Goal: Task Accomplishment & Management: Complete application form

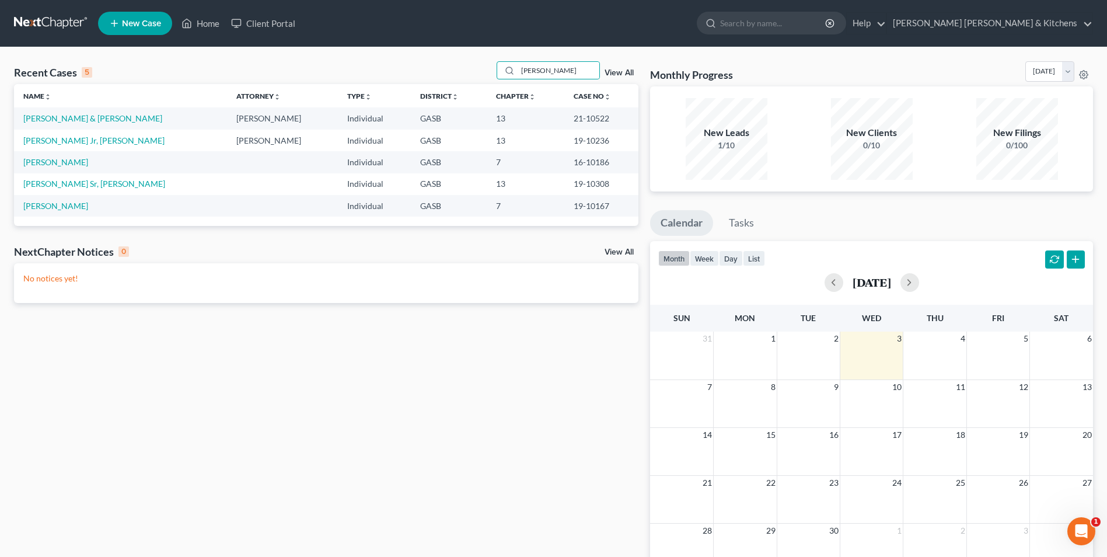
drag, startPoint x: 554, startPoint y: 67, endPoint x: 493, endPoint y: 59, distance: 61.2
click at [494, 59] on div "Recent Cases 5 [PERSON_NAME] View All Name unfold_more expand_more expand_less …" at bounding box center [553, 350] width 1107 height 606
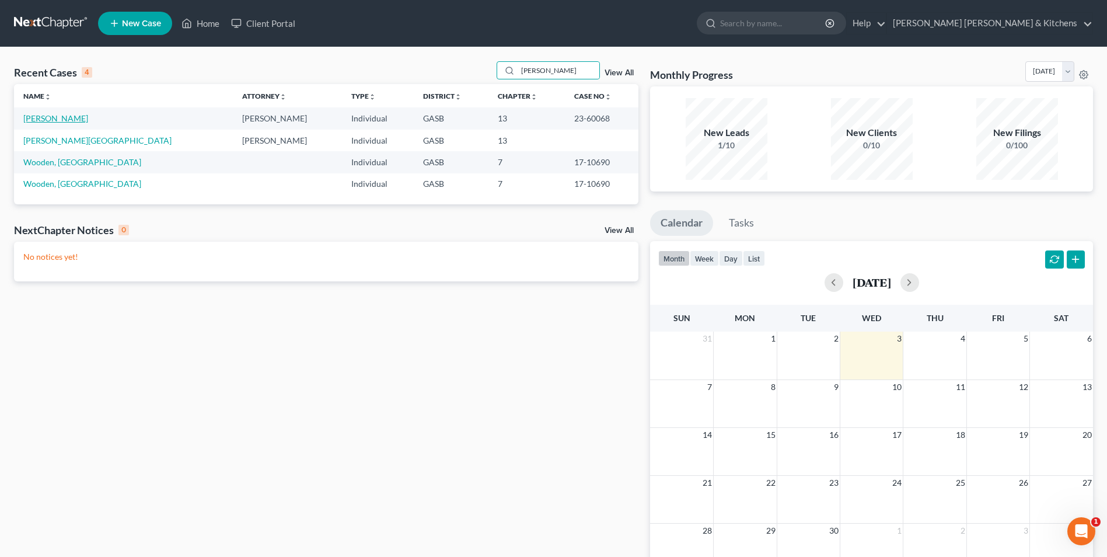
type input "[PERSON_NAME]"
click at [56, 121] on link "[PERSON_NAME]" at bounding box center [55, 118] width 65 height 10
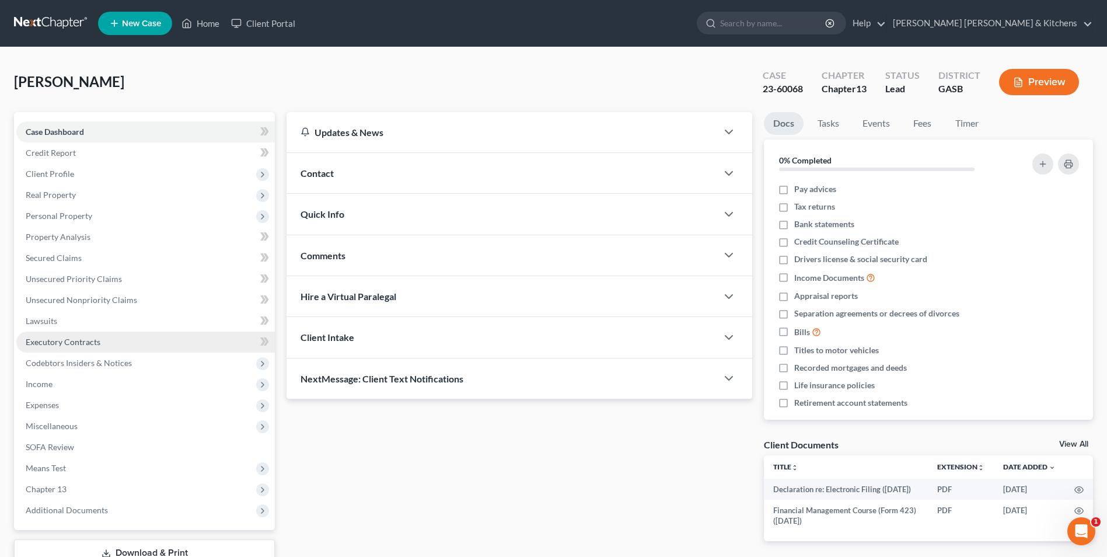
drag, startPoint x: 66, startPoint y: 217, endPoint x: 184, endPoint y: 348, distance: 176.8
click at [67, 216] on span "Personal Property" at bounding box center [59, 216] width 67 height 10
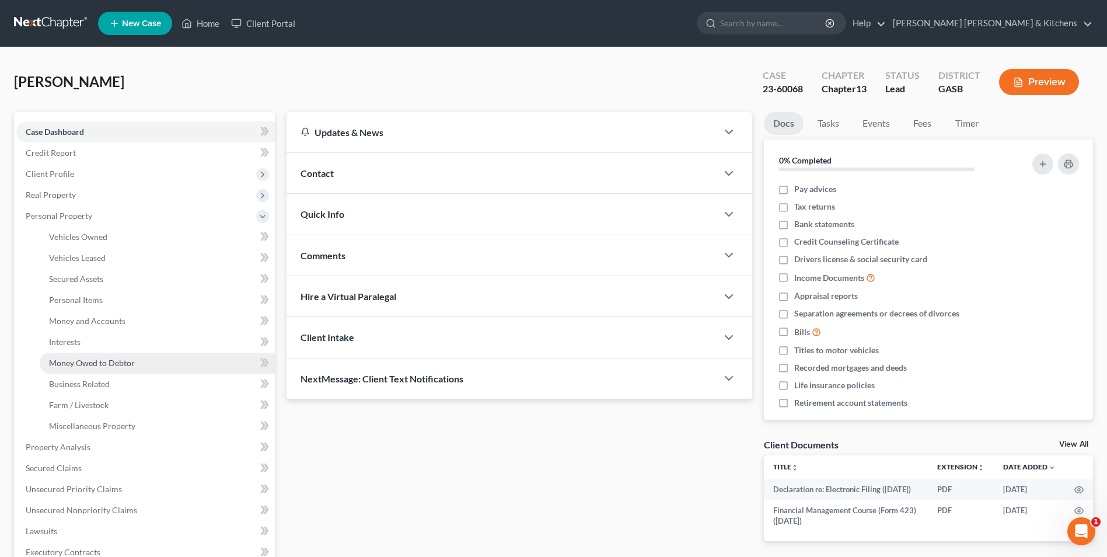
click at [72, 359] on span "Money Owed to Debtor" at bounding box center [92, 363] width 86 height 10
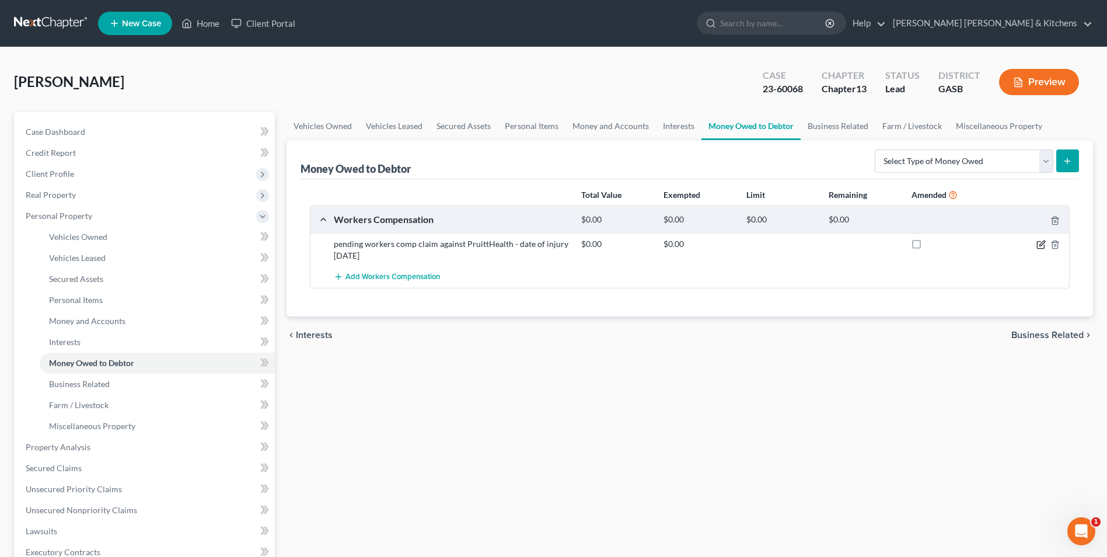
click at [1039, 243] on icon "button" at bounding box center [1040, 244] width 9 height 9
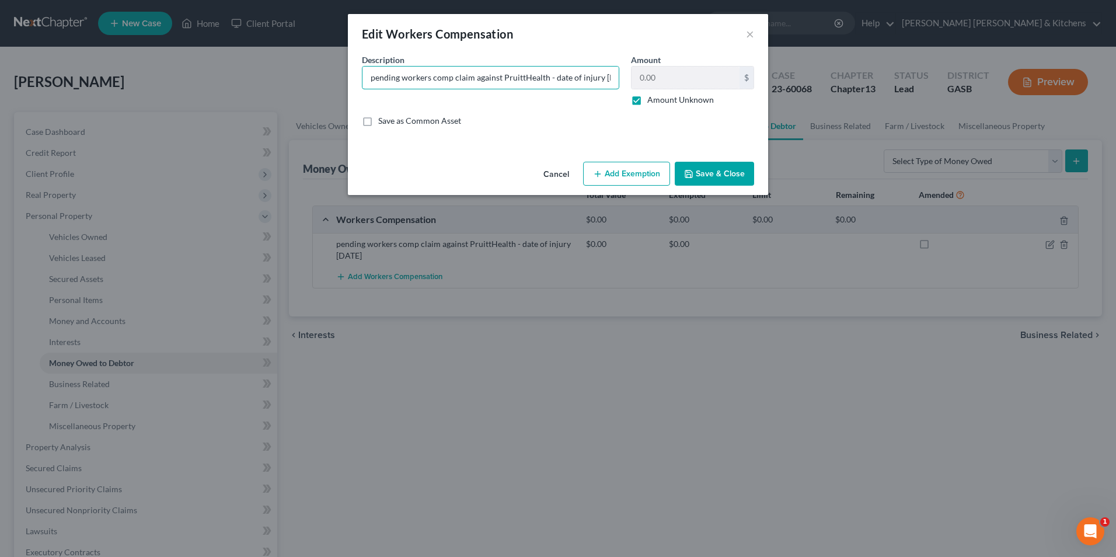
drag, startPoint x: 400, startPoint y: 79, endPoint x: 336, endPoint y: 78, distance: 64.2
click at [337, 78] on div "Edit Workers Compensation × An exemption set must first be selected from the Fi…" at bounding box center [558, 278] width 1116 height 557
type input "settled workers comp claim against PruittHealth - date of injury [DATE] - gross…"
click at [647, 100] on label "Amount Unknown" at bounding box center [680, 100] width 67 height 12
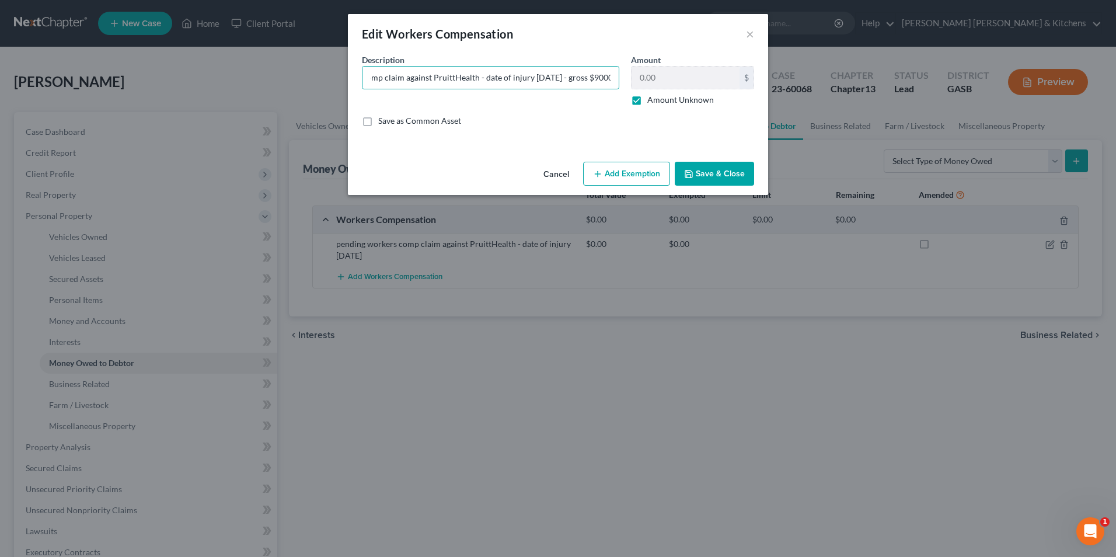
click at [652, 100] on input "Amount Unknown" at bounding box center [656, 98] width 8 height 8
checkbox input "false"
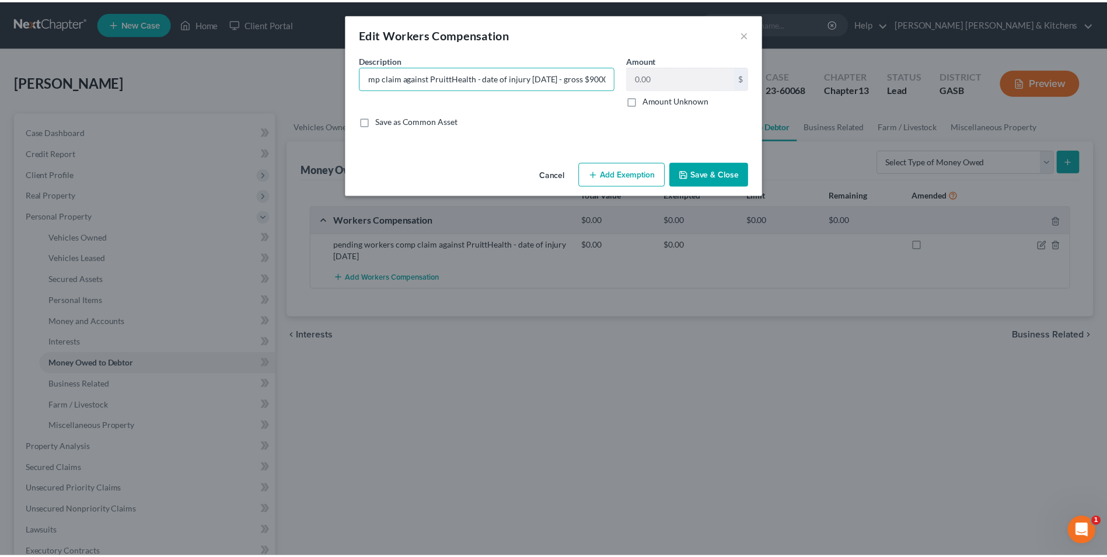
scroll to position [0, 0]
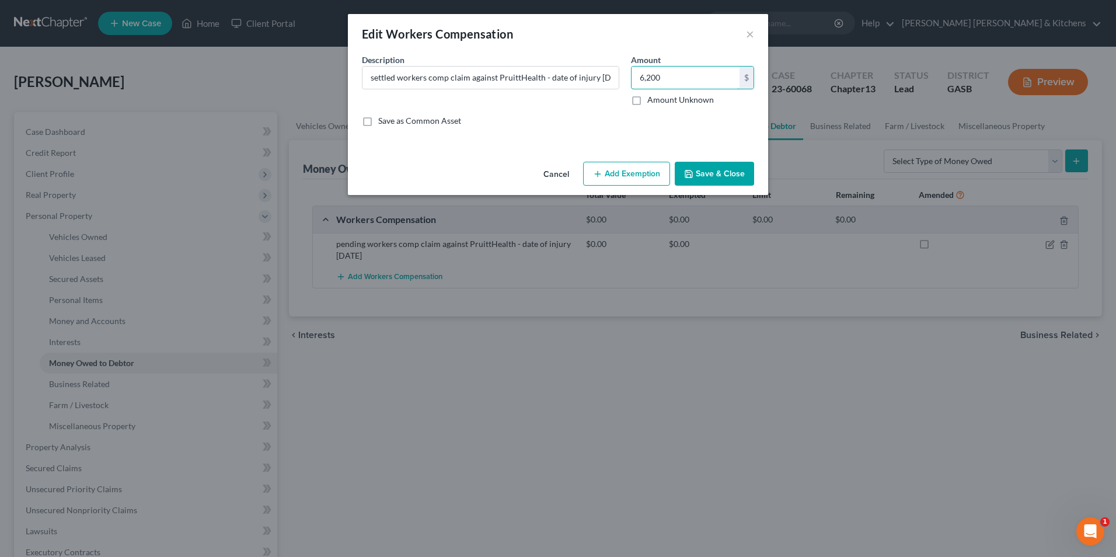
type input "6,200"
click at [643, 170] on button "Add Exemption" at bounding box center [626, 174] width 87 height 25
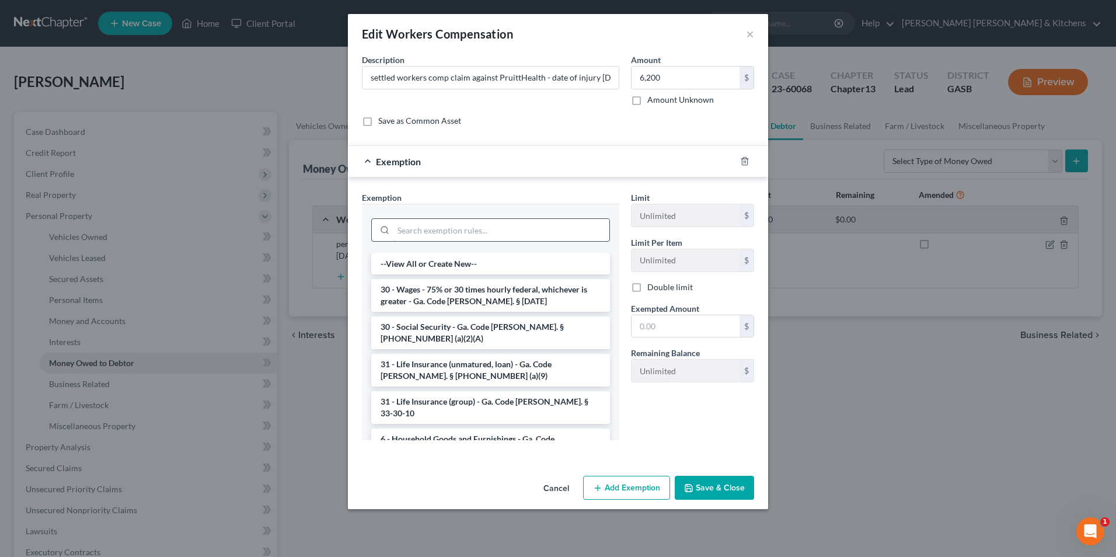
click at [446, 240] on input "search" at bounding box center [501, 230] width 216 height 22
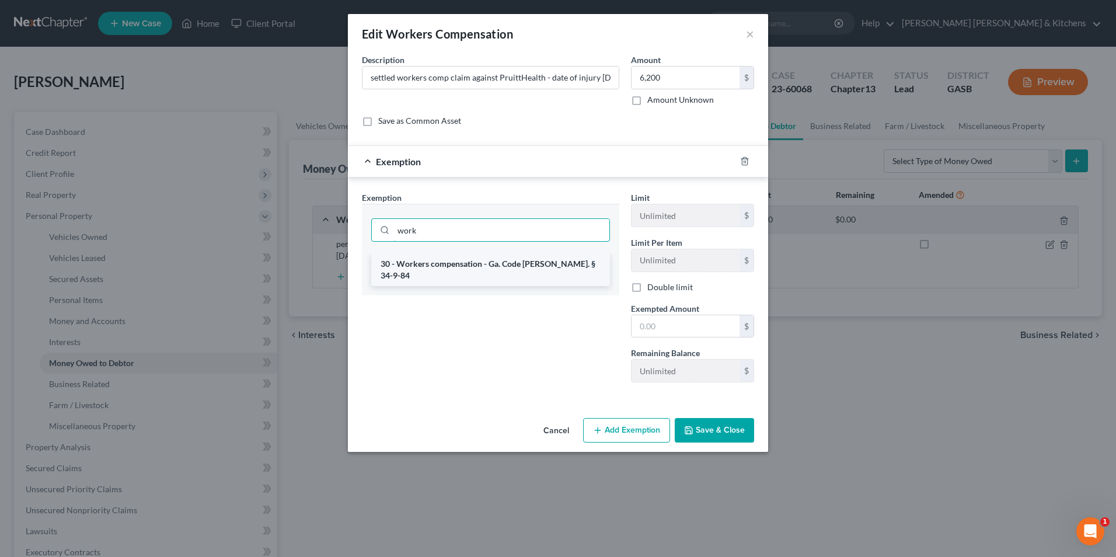
type input "work"
click at [456, 267] on li "30 - Workers compensation - Ga. Code [PERSON_NAME]. § 34-9-84" at bounding box center [490, 269] width 239 height 33
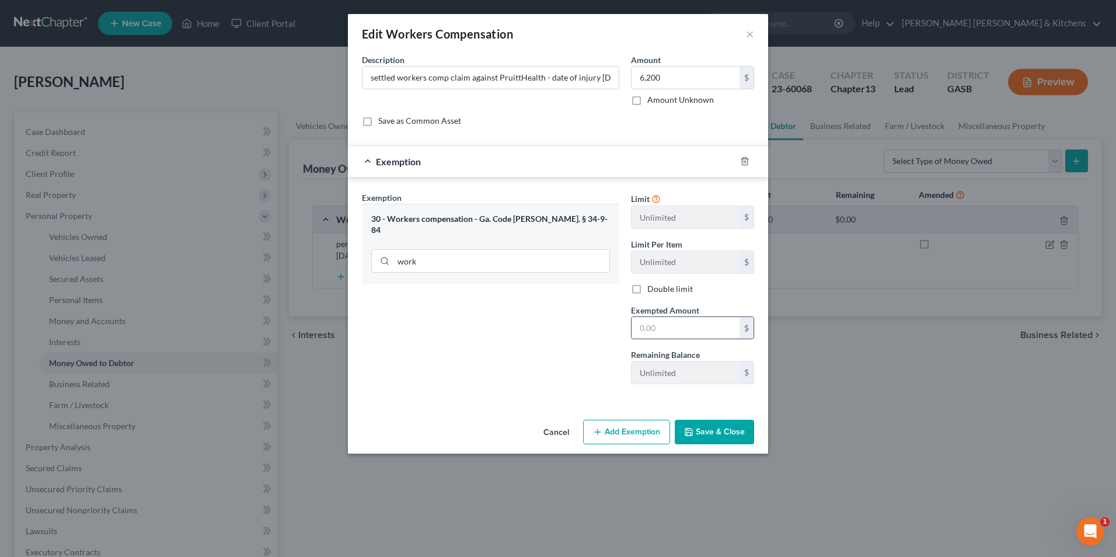
click at [670, 337] on input "text" at bounding box center [685, 328] width 108 height 22
type input "6,200"
click at [724, 434] on button "Save & Close" at bounding box center [714, 432] width 79 height 25
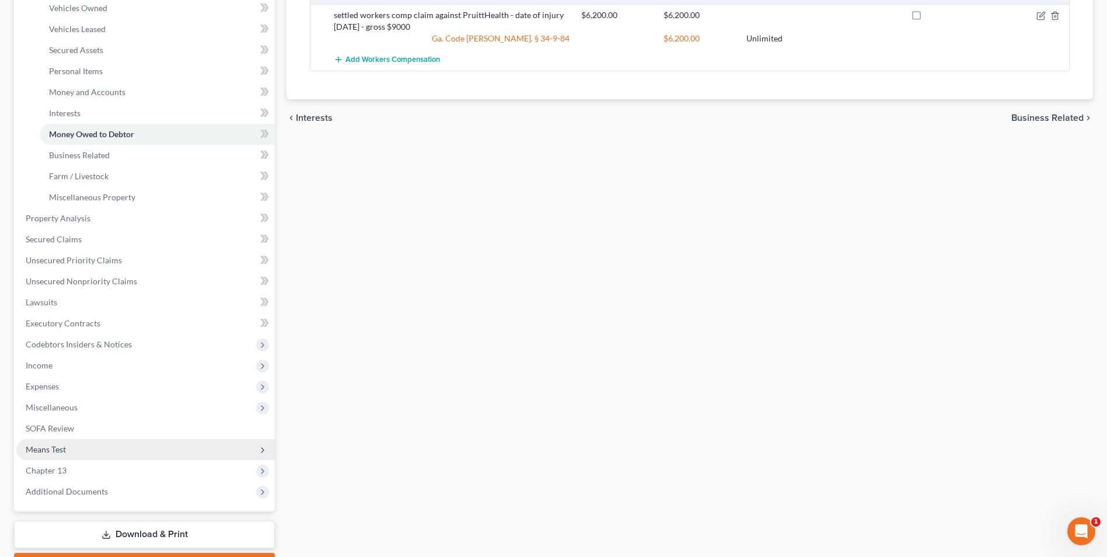
scroll to position [295, 0]
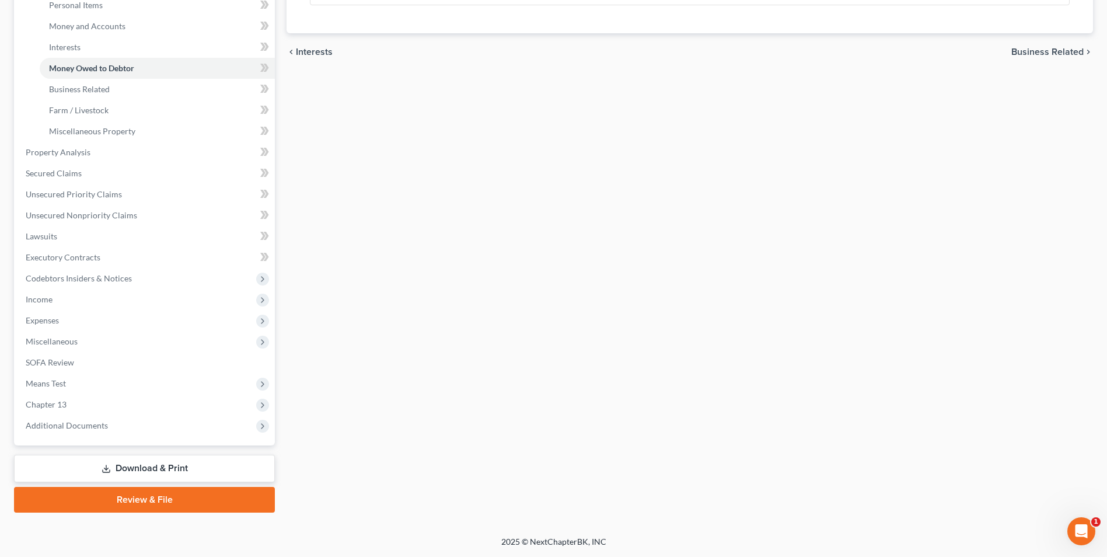
click at [157, 472] on link "Download & Print" at bounding box center [144, 468] width 261 height 27
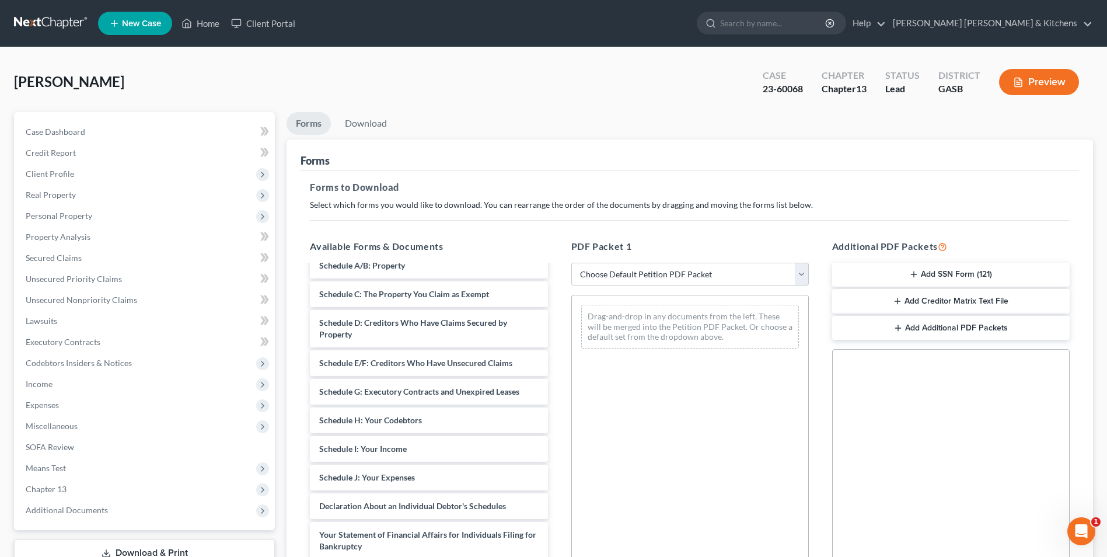
scroll to position [131, 0]
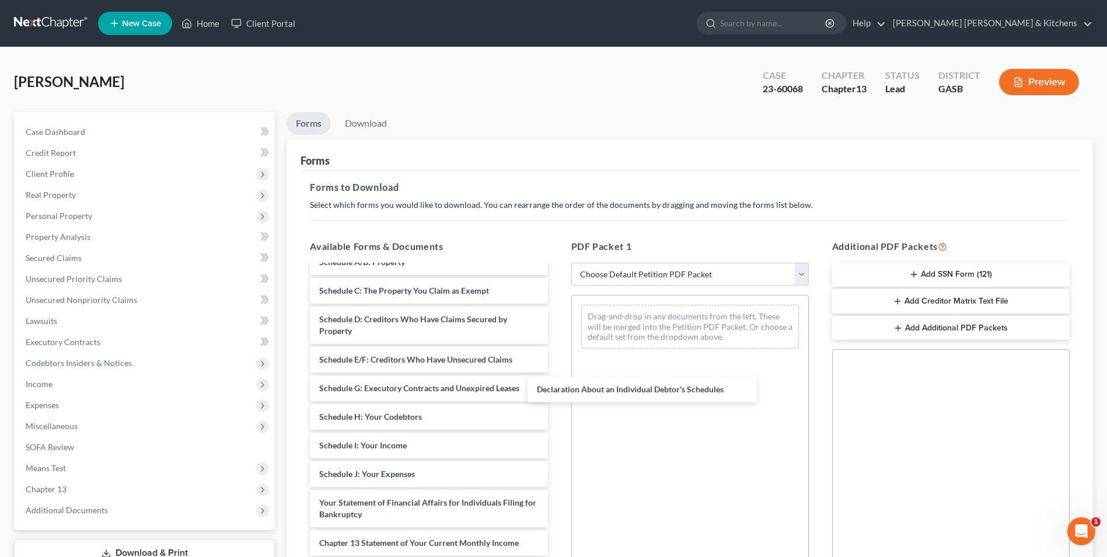
drag, startPoint x: 447, startPoint y: 515, endPoint x: 746, endPoint y: 331, distance: 351.3
click at [557, 336] on div "Declaration About an Individual Debtor's Schedules Declaration re: Electronic F…" at bounding box center [429, 408] width 256 height 547
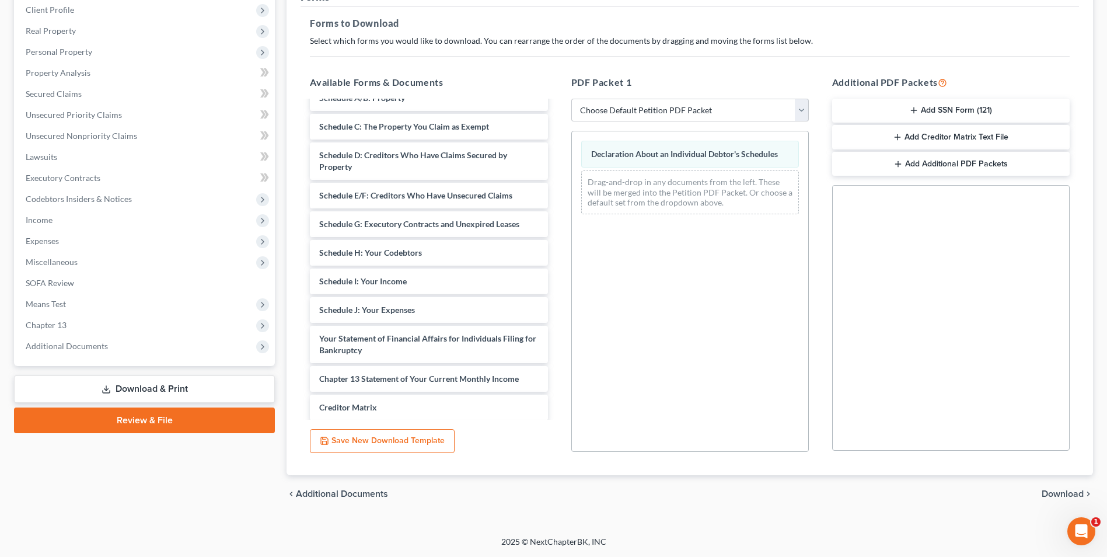
click at [1057, 496] on span "Download" at bounding box center [1063, 493] width 42 height 9
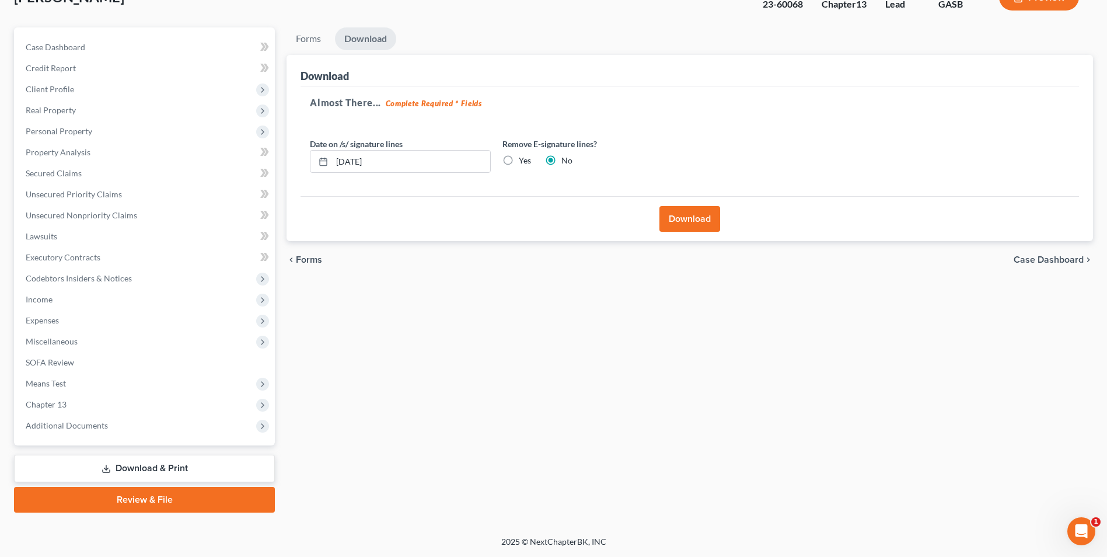
scroll to position [85, 0]
click at [694, 218] on button "Download" at bounding box center [689, 219] width 61 height 26
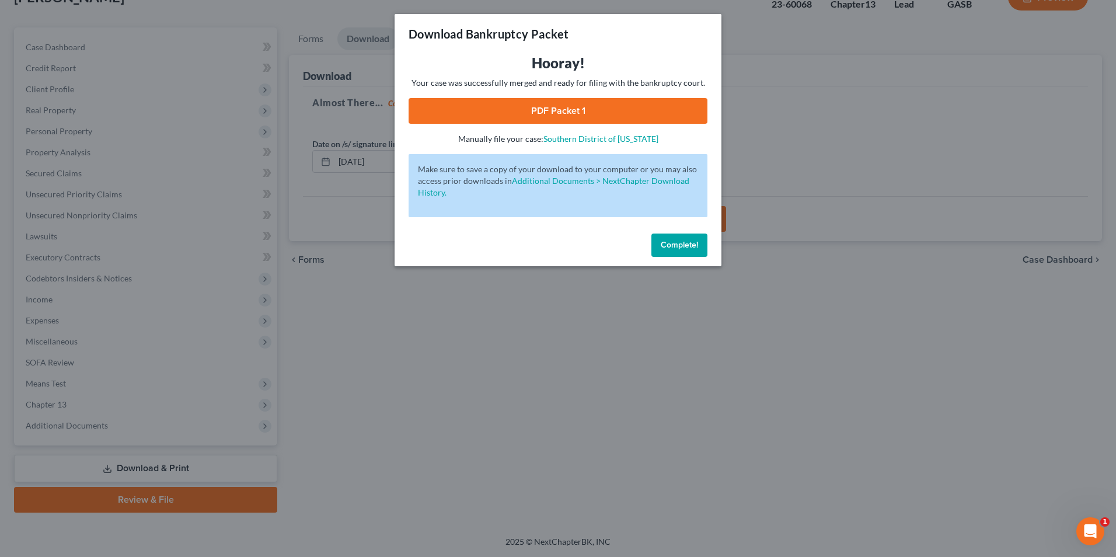
click at [568, 110] on link "PDF Packet 1" at bounding box center [557, 111] width 299 height 26
click at [520, 390] on div "Download Bankruptcy Packet Hooray! Your case was successfully merged and ready …" at bounding box center [558, 278] width 1116 height 557
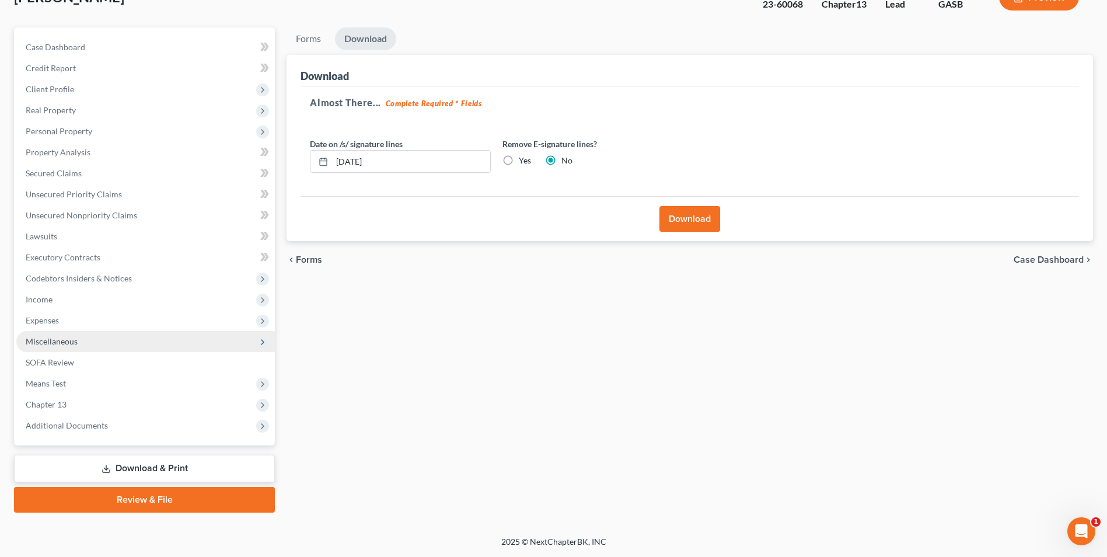
click at [47, 346] on span "Miscellaneous" at bounding box center [145, 341] width 258 height 21
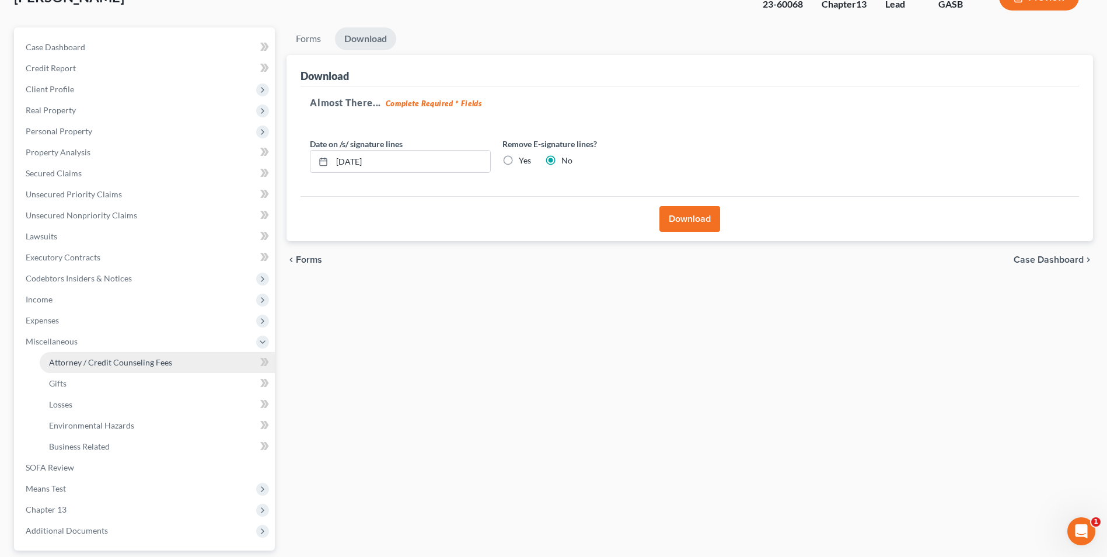
click at [53, 359] on span "Attorney / Credit Counseling Fees" at bounding box center [110, 362] width 123 height 10
select select "0"
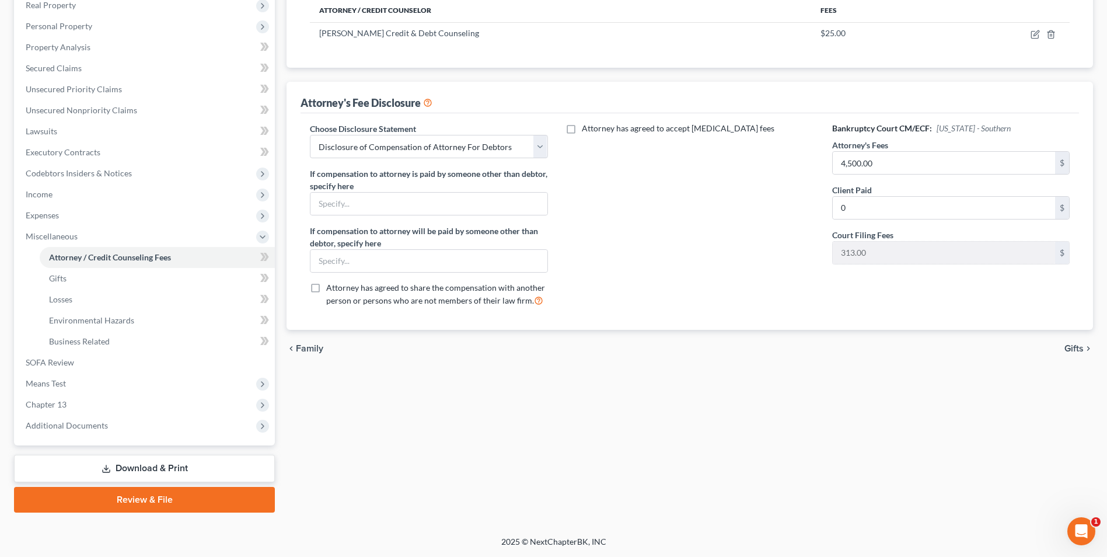
click at [132, 465] on link "Download & Print" at bounding box center [144, 468] width 261 height 27
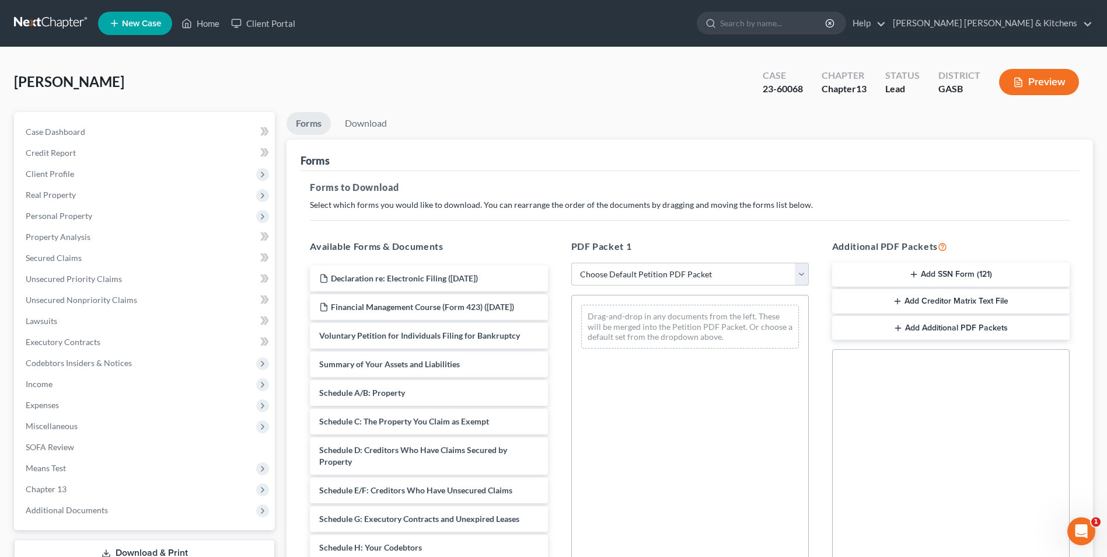
click at [630, 281] on select "Choose Default Petition PDF Packet Complete Bankruptcy Petition (all forms and …" at bounding box center [689, 274] width 237 height 23
select select "2"
click at [571, 263] on select "Choose Default Petition PDF Packet Complete Bankruptcy Petition (all forms and …" at bounding box center [689, 274] width 237 height 23
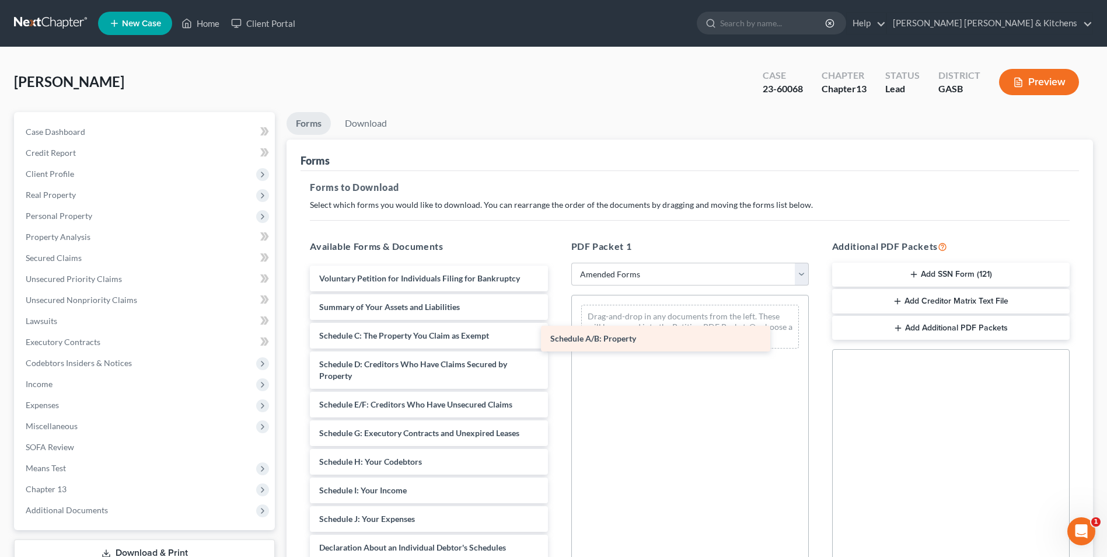
drag, startPoint x: 410, startPoint y: 341, endPoint x: 663, endPoint y: 341, distance: 252.7
click at [557, 341] on div "Schedule A/B: Property Voluntary Petition for Individuals Filing for Bankruptcy…" at bounding box center [429, 510] width 256 height 490
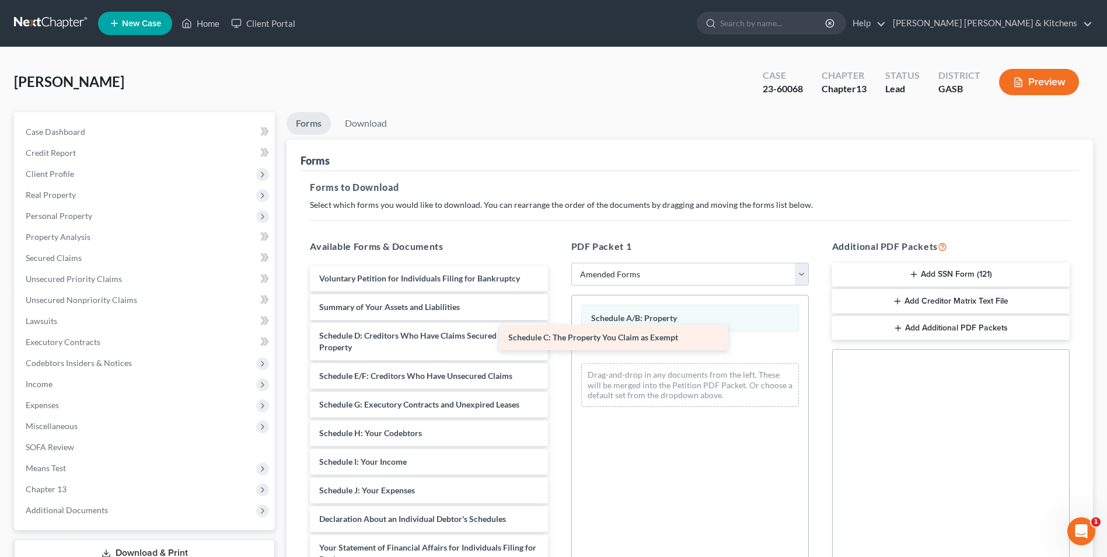
drag, startPoint x: 422, startPoint y: 333, endPoint x: 616, endPoint y: 337, distance: 193.8
click at [557, 336] on div "Schedule C: The Property You Claim as Exempt Voluntary Petition for Individuals…" at bounding box center [429, 495] width 256 height 461
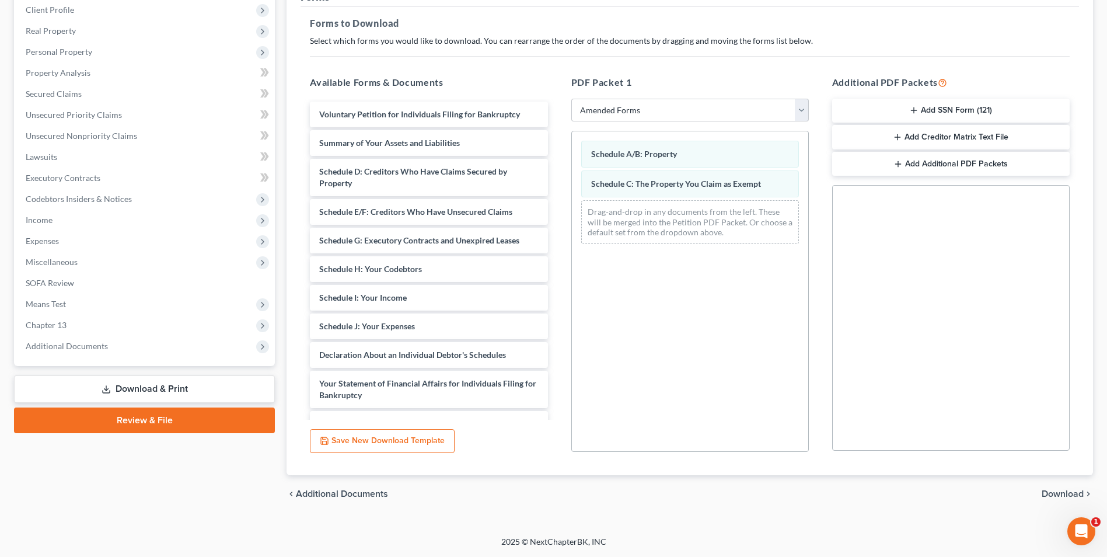
click at [1053, 498] on span "Download" at bounding box center [1063, 493] width 42 height 9
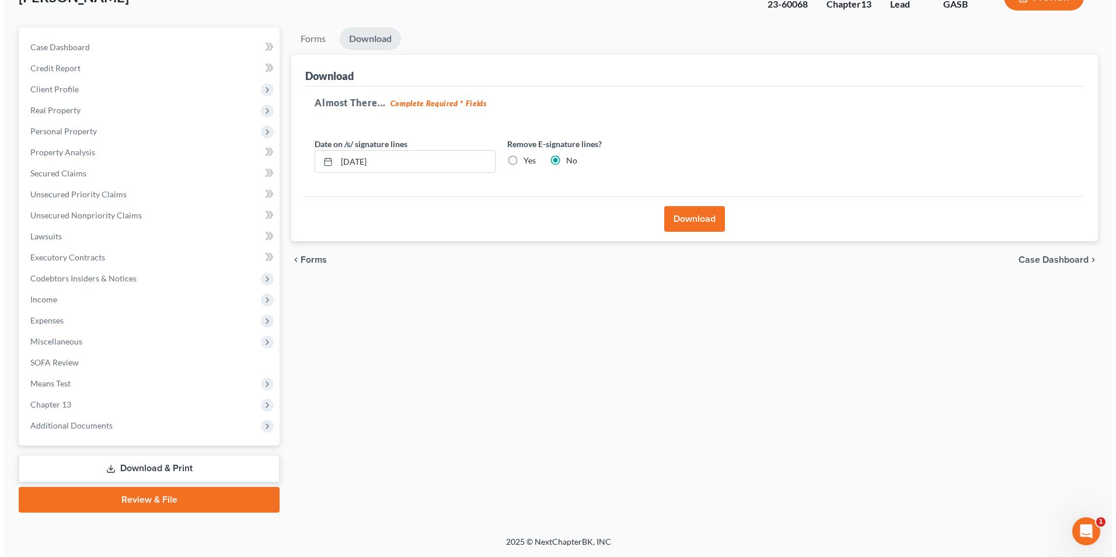
scroll to position [85, 0]
drag, startPoint x: 695, startPoint y: 219, endPoint x: 767, endPoint y: 396, distance: 191.0
click at [694, 219] on button "Download" at bounding box center [689, 219] width 61 height 26
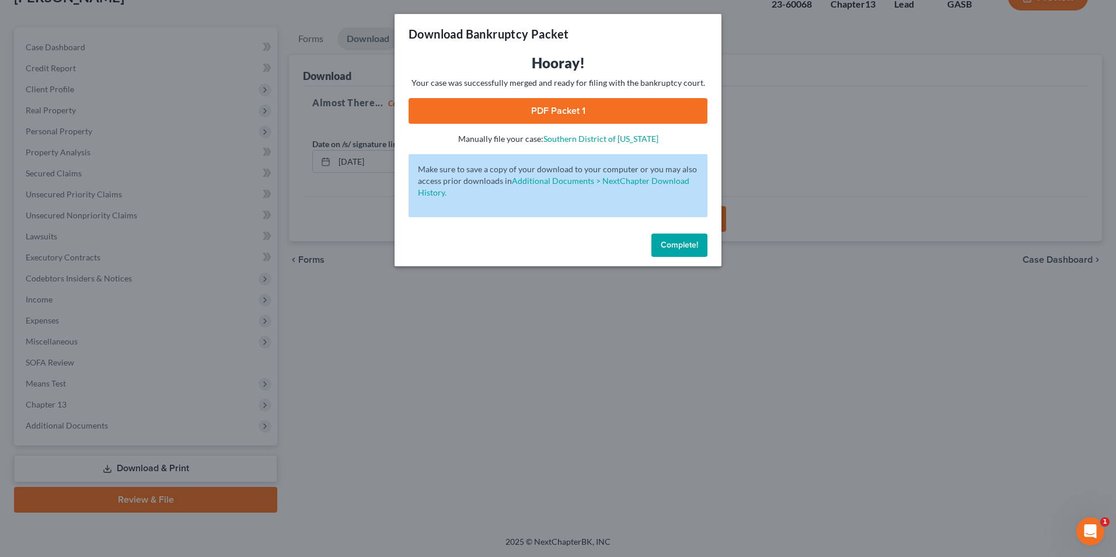
click at [550, 106] on link "PDF Packet 1" at bounding box center [557, 111] width 299 height 26
